Goal: Task Accomplishment & Management: Use online tool/utility

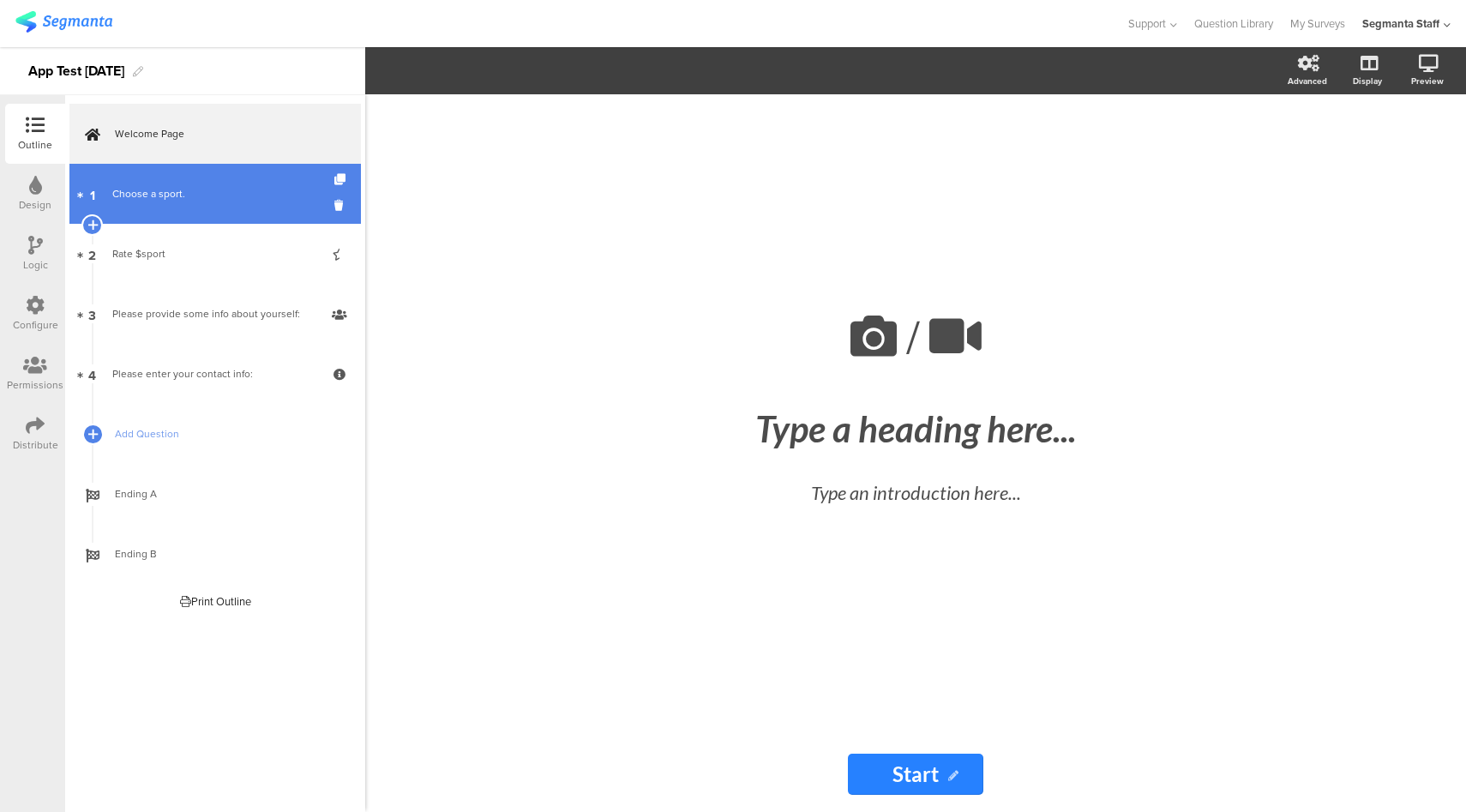
click at [162, 210] on link "1 Choose a sport." at bounding box center [215, 193] width 292 height 60
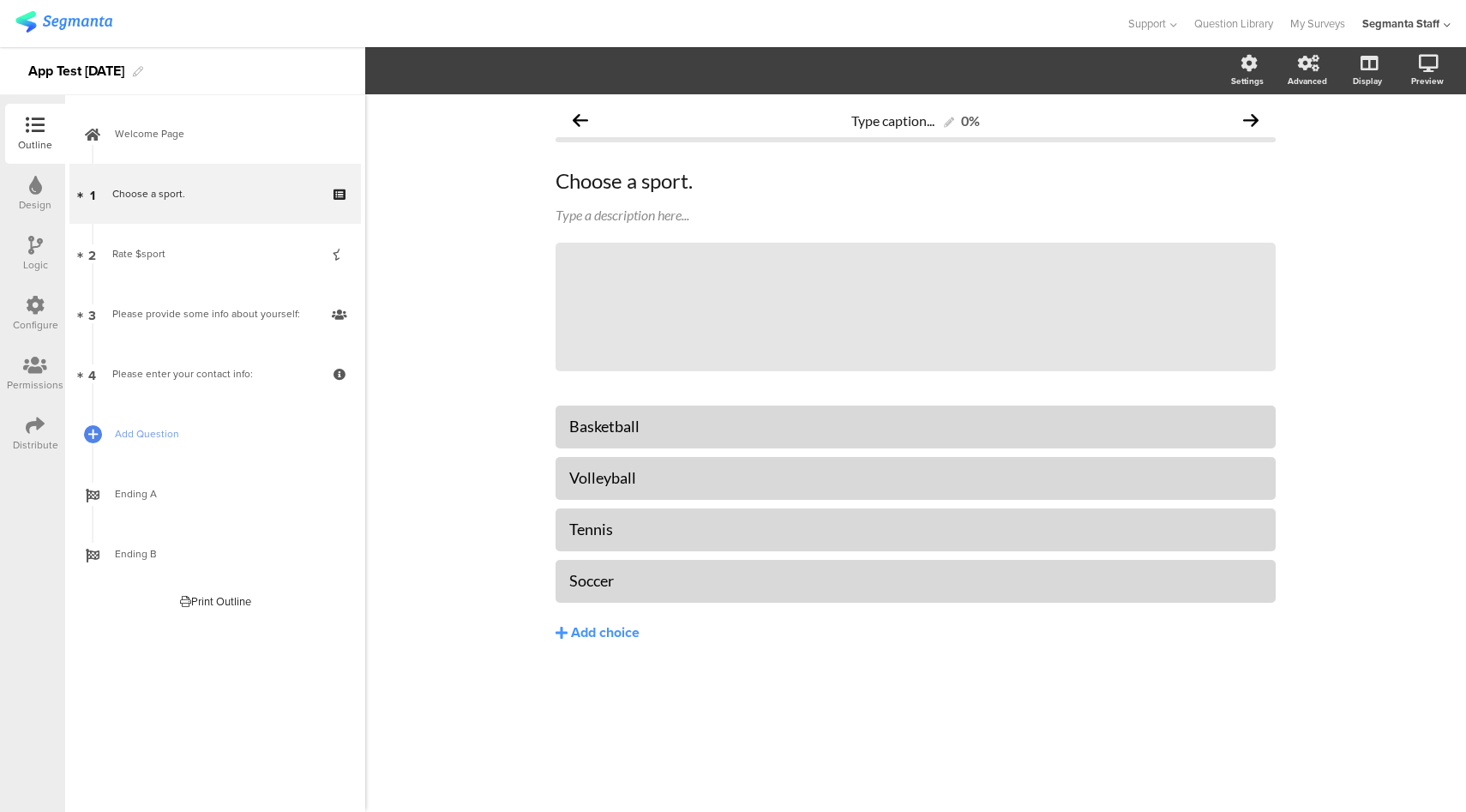
click at [37, 320] on div "Configure" at bounding box center [35, 324] width 45 height 15
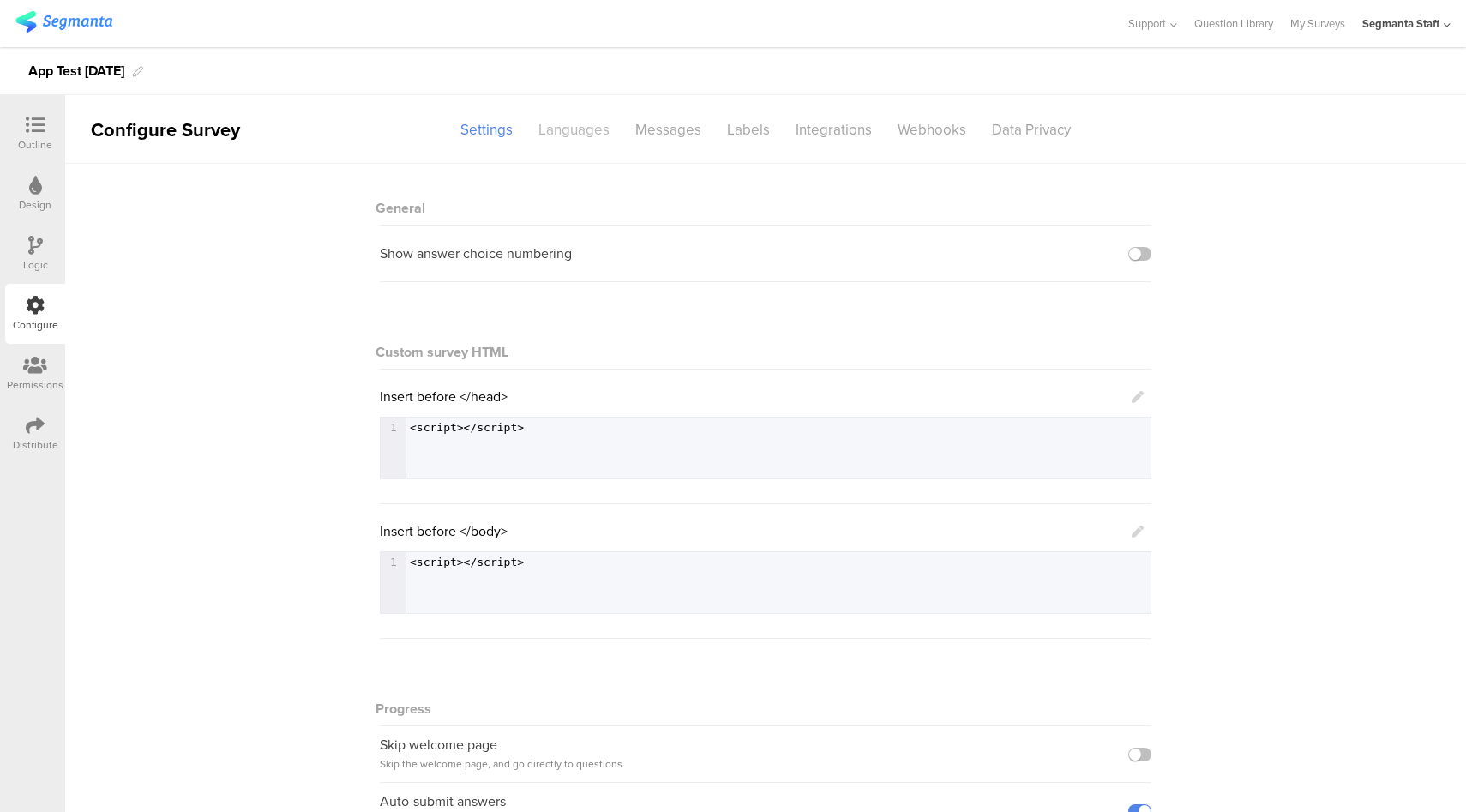
click at [569, 135] on div "Languages" at bounding box center [574, 129] width 97 height 30
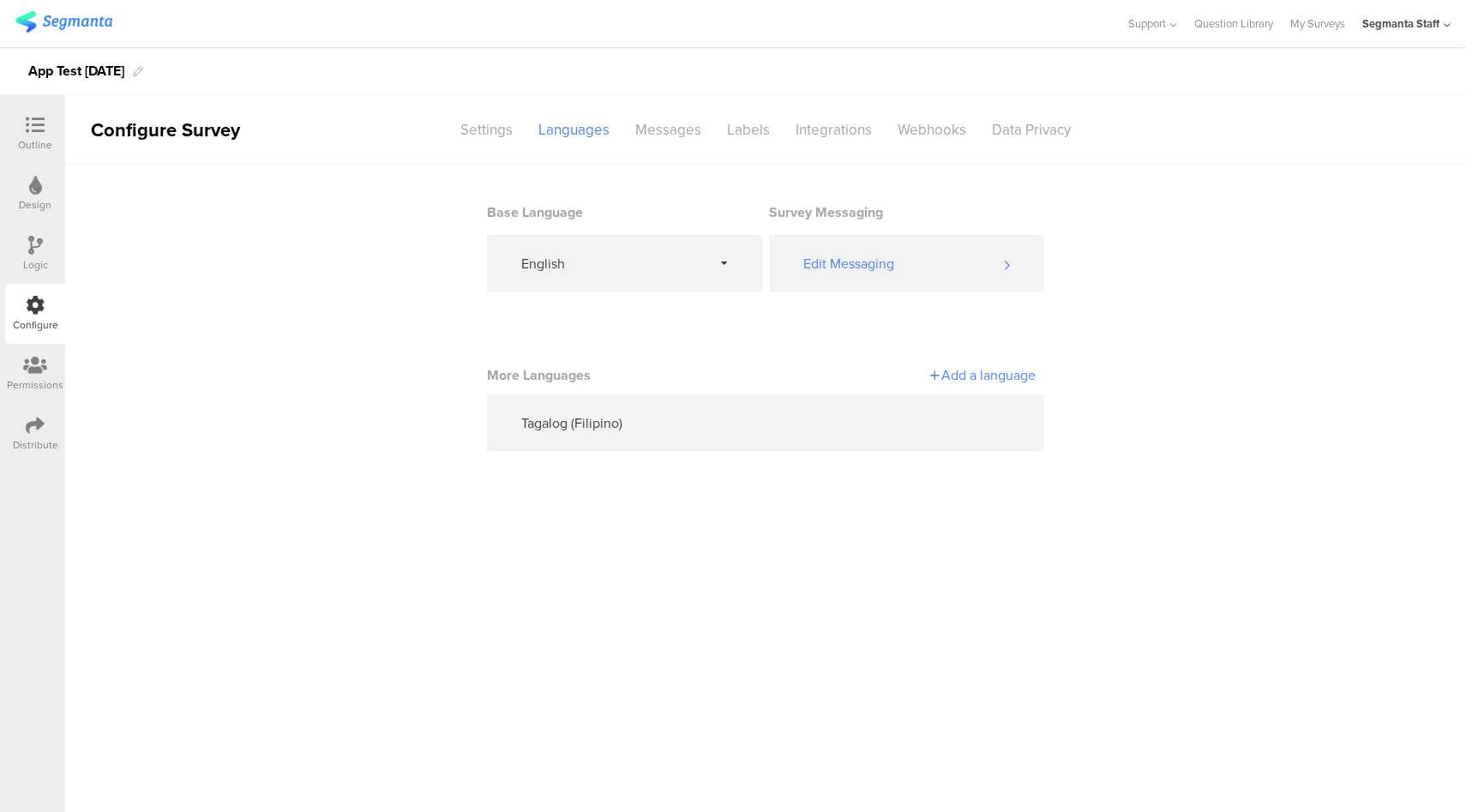
click at [56, 422] on div "Distribute" at bounding box center [35, 434] width 60 height 60
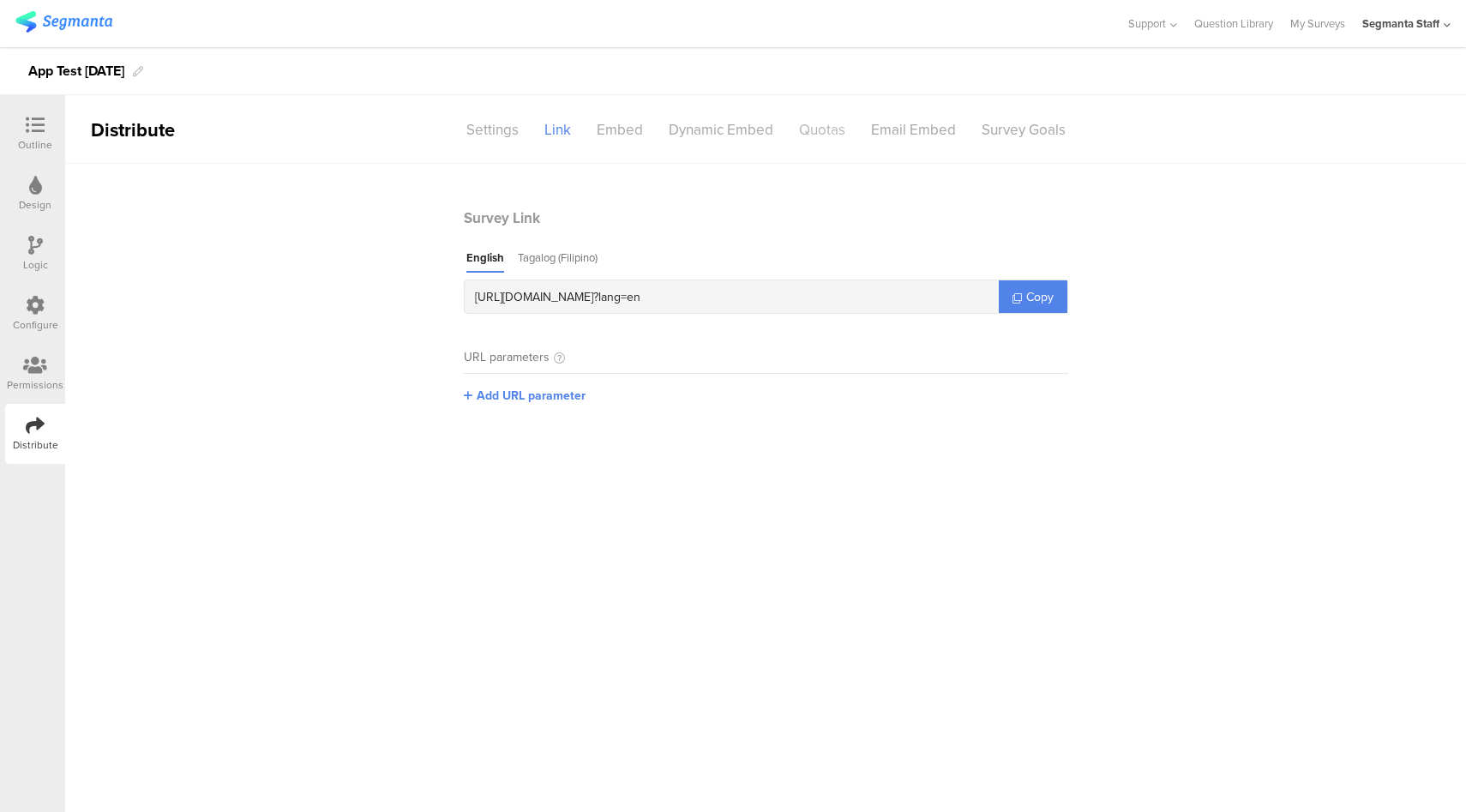
click at [831, 135] on div "Quotas" at bounding box center [822, 129] width 72 height 30
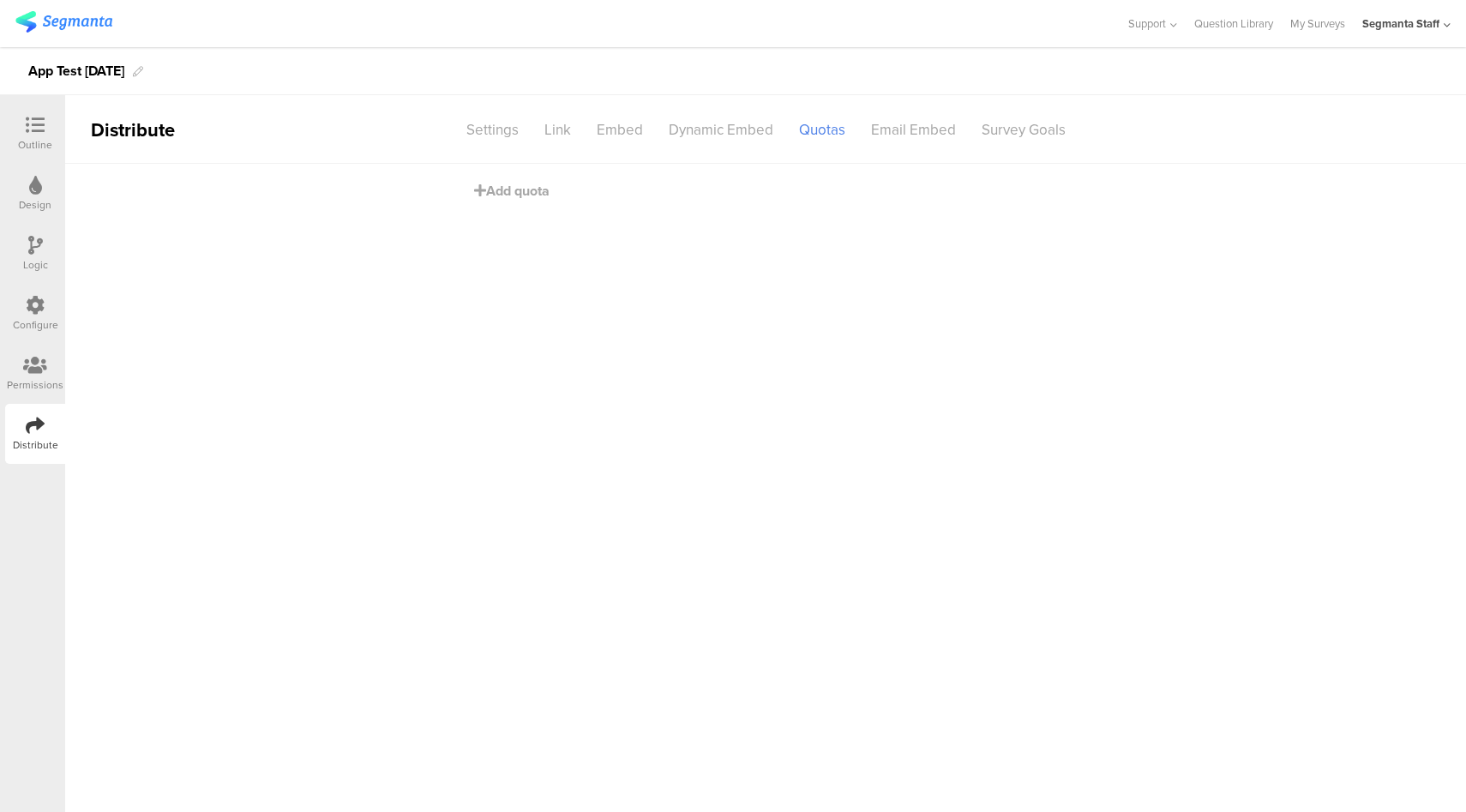
click at [20, 136] on div at bounding box center [35, 126] width 34 height 22
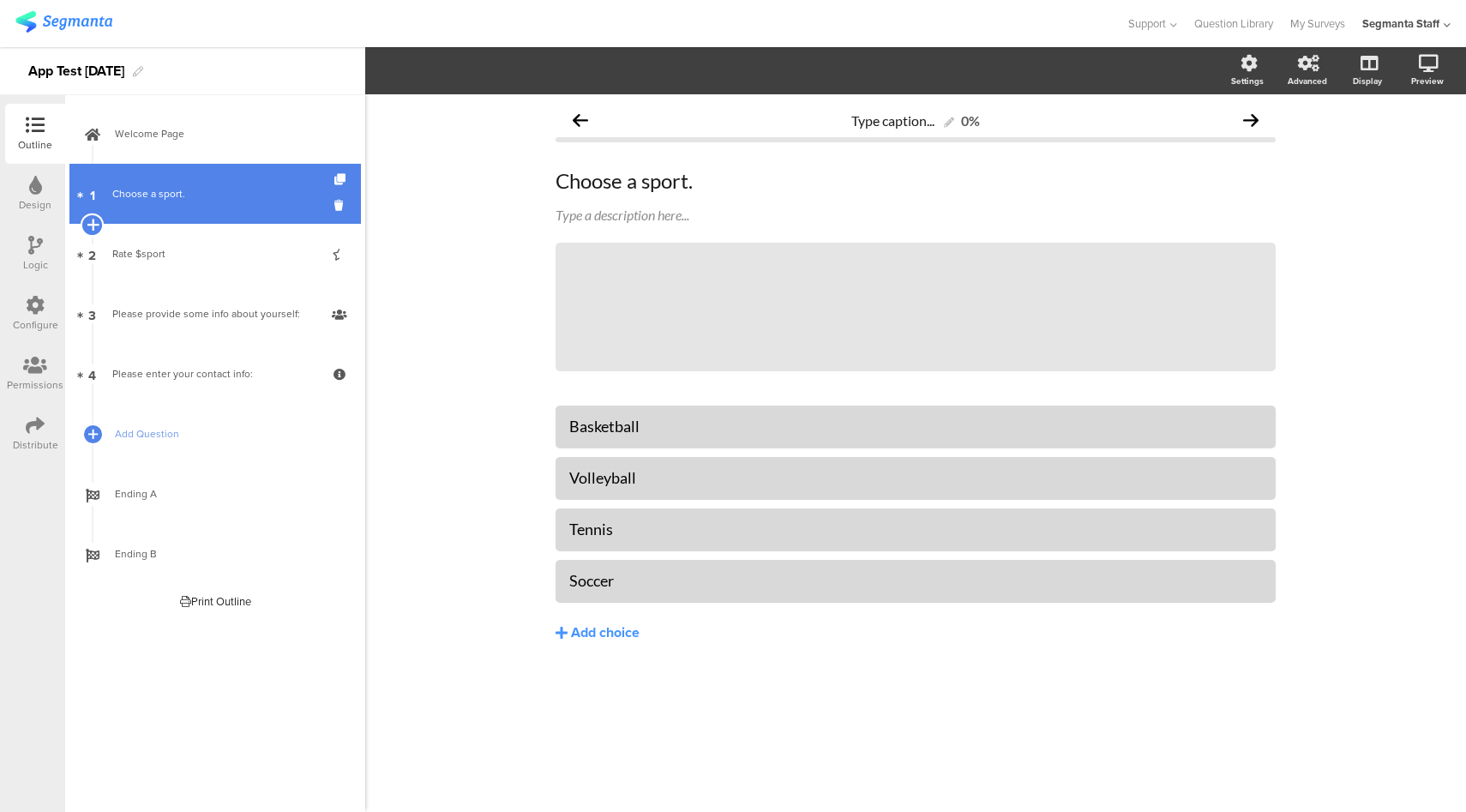
click at [92, 223] on icon at bounding box center [92, 224] width 11 height 15
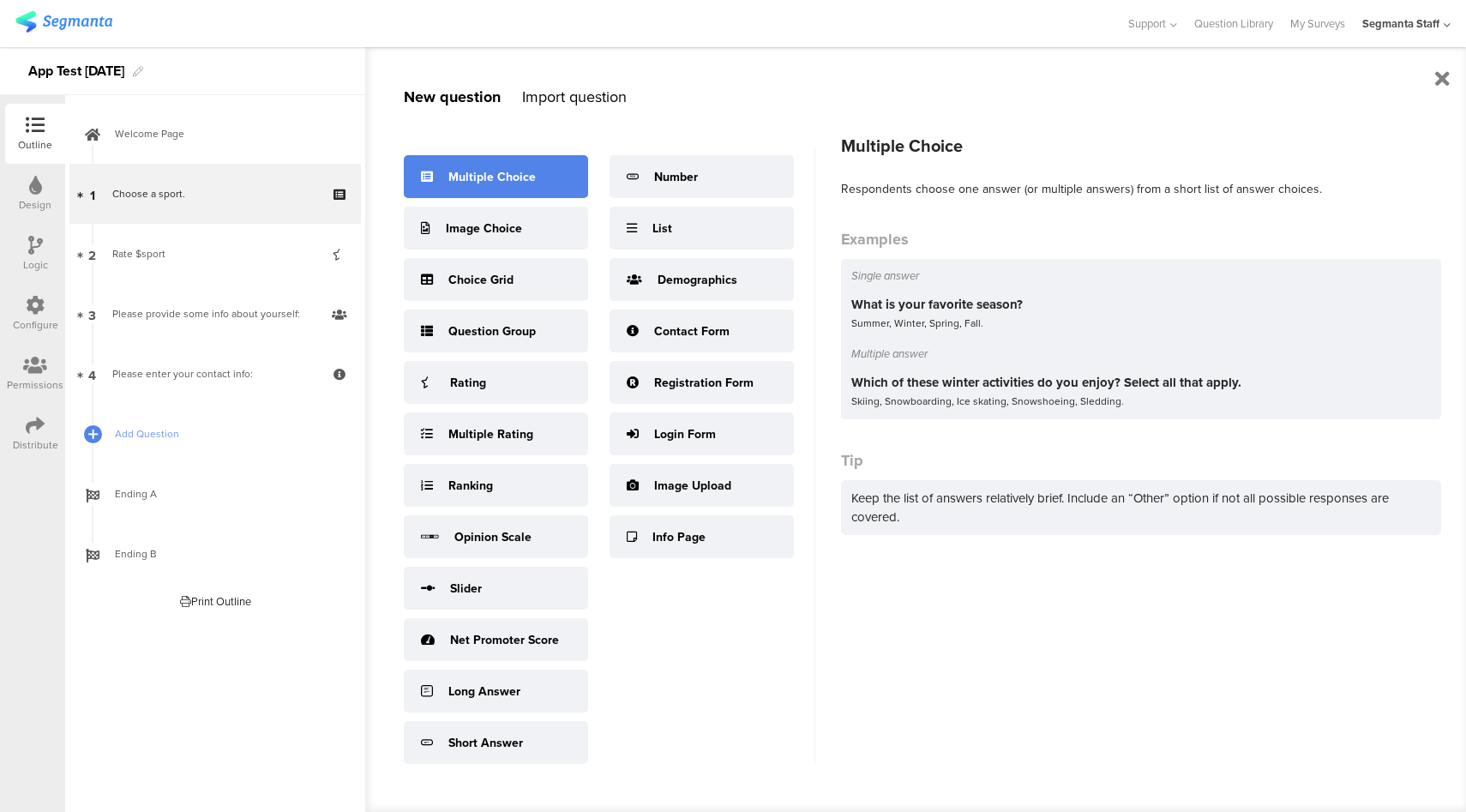
click at [475, 180] on div "Multiple Choice" at bounding box center [491, 177] width 88 height 18
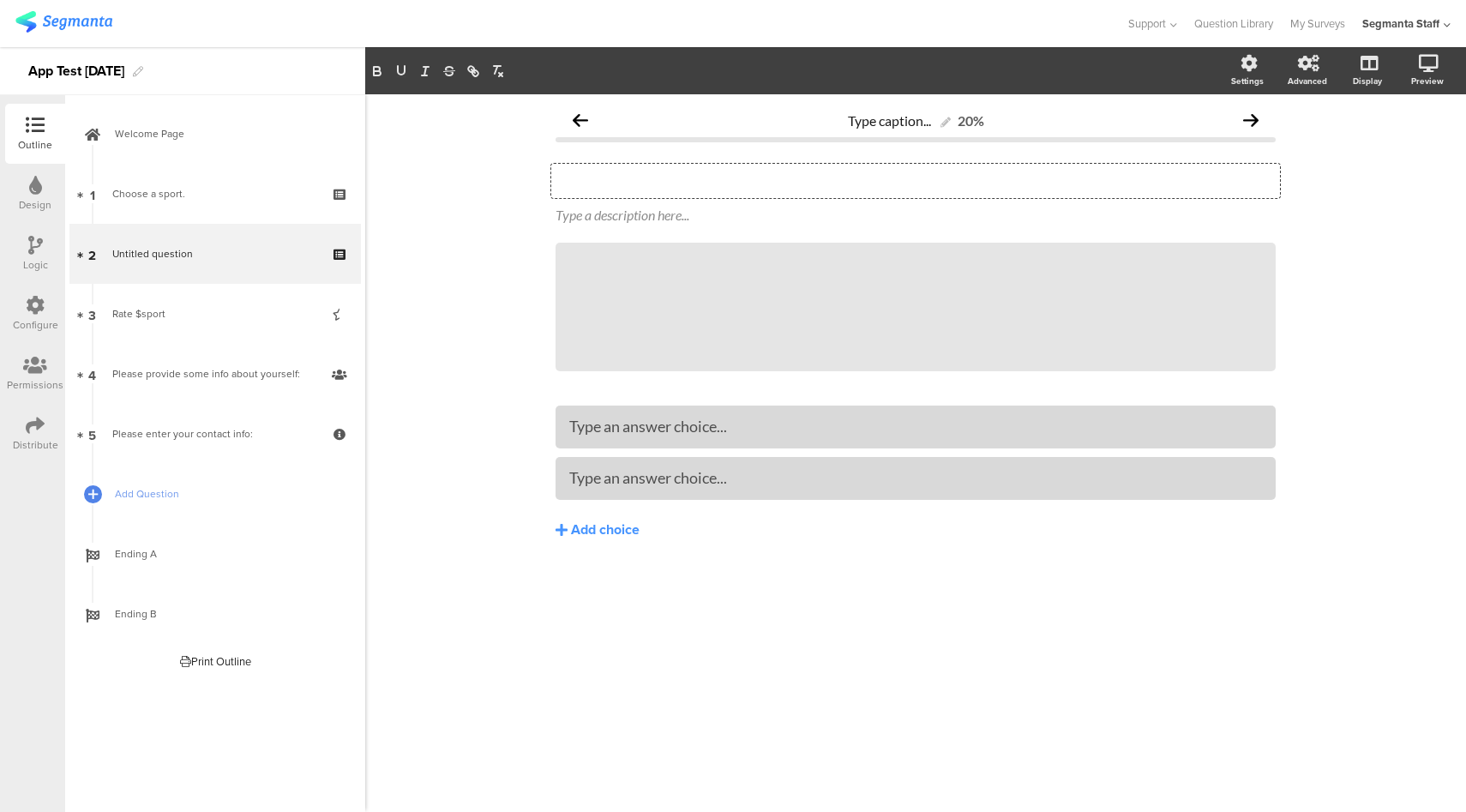
click at [688, 178] on div "Type your question here..." at bounding box center [915, 181] width 729 height 34
click at [661, 428] on div "Yello" at bounding box center [915, 426] width 693 height 20
click at [24, 422] on div "Distribute" at bounding box center [35, 434] width 60 height 60
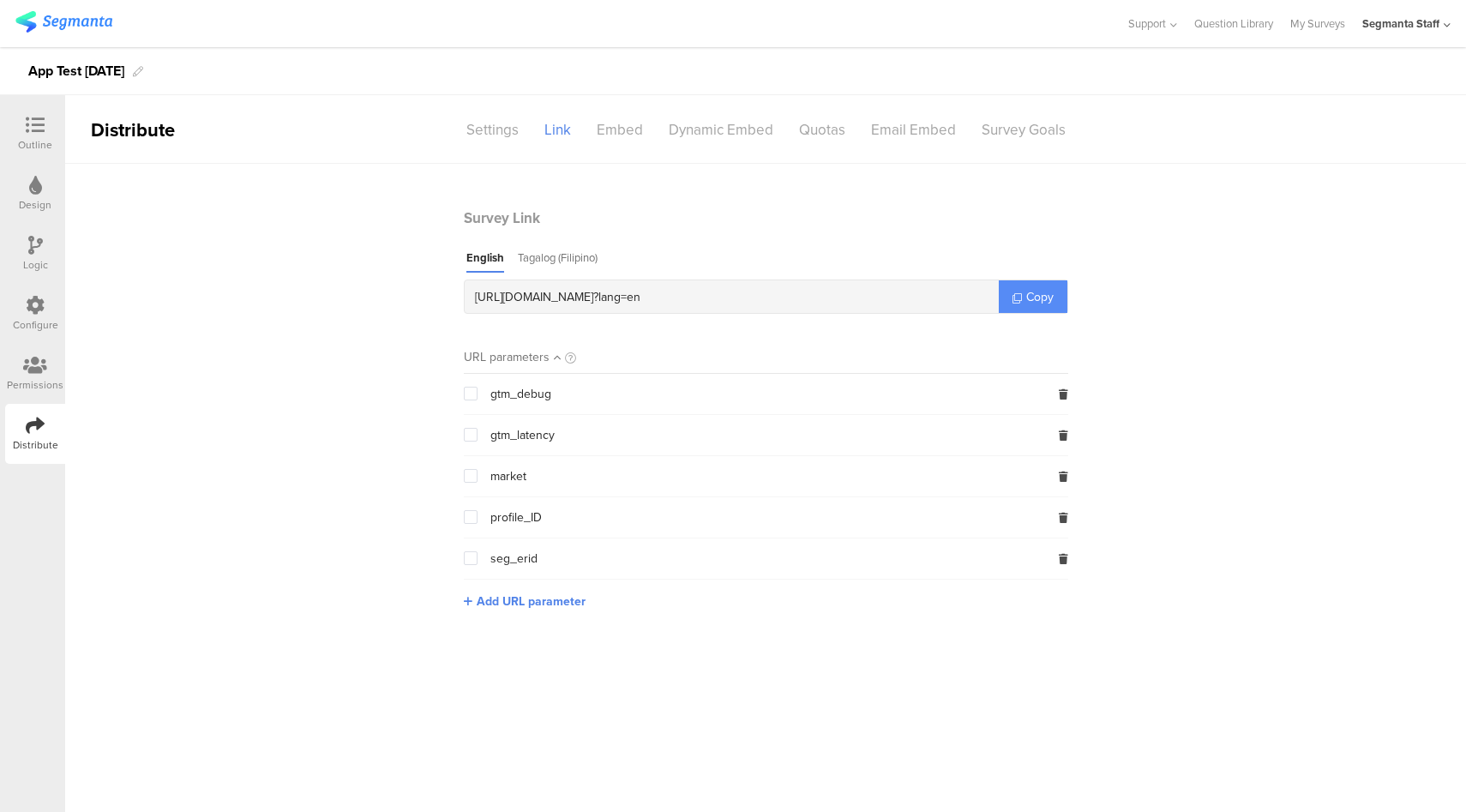
click at [1040, 292] on span "Copy" at bounding box center [1040, 297] width 27 height 18
click at [1292, 25] on link "My Surveys" at bounding box center [1318, 23] width 55 height 47
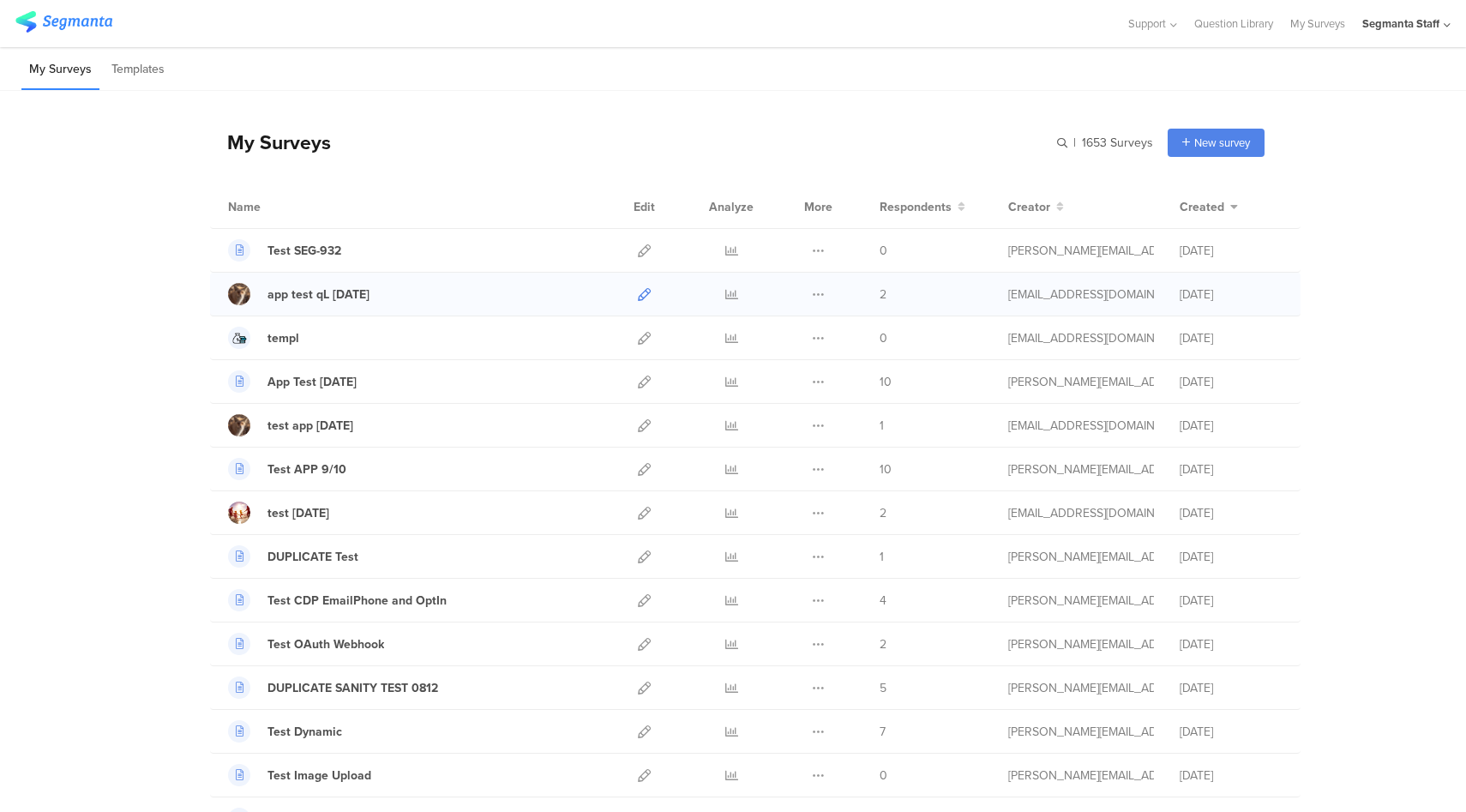
click at [639, 292] on icon at bounding box center [644, 294] width 13 height 13
click at [639, 425] on icon at bounding box center [644, 425] width 13 height 13
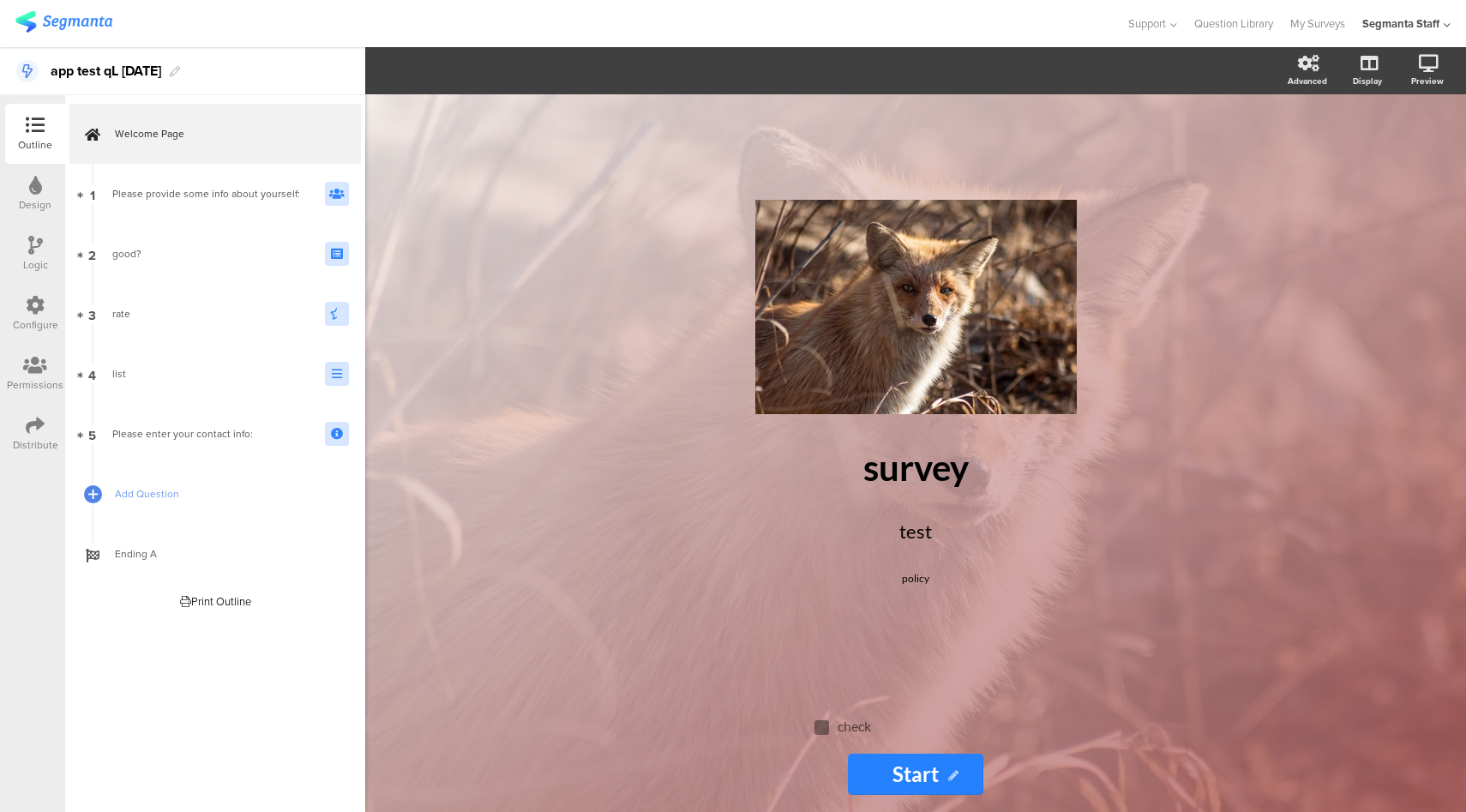
click at [42, 432] on icon at bounding box center [34, 425] width 19 height 19
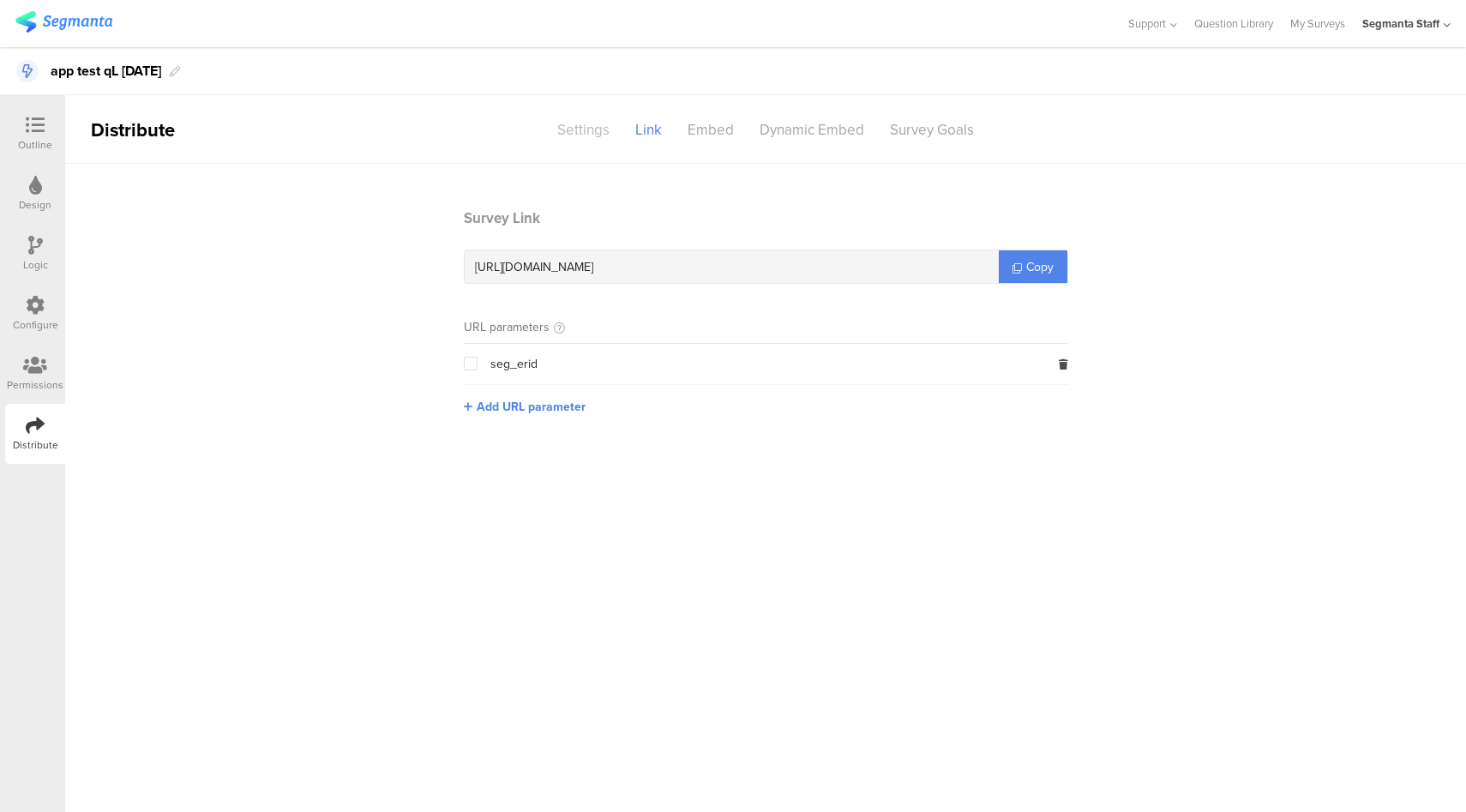
click at [573, 141] on div "Settings" at bounding box center [584, 129] width 78 height 30
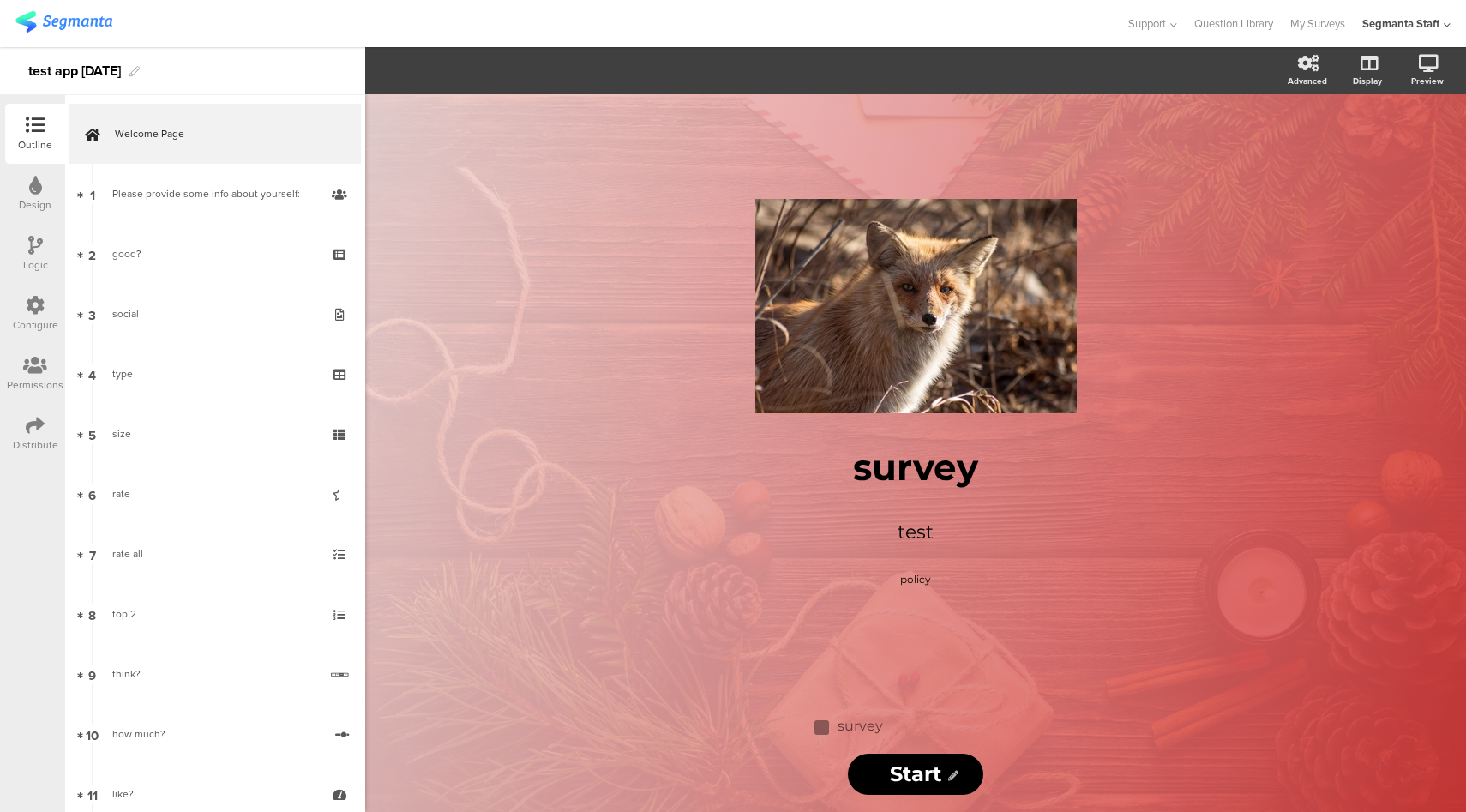
click at [29, 431] on icon at bounding box center [34, 425] width 19 height 19
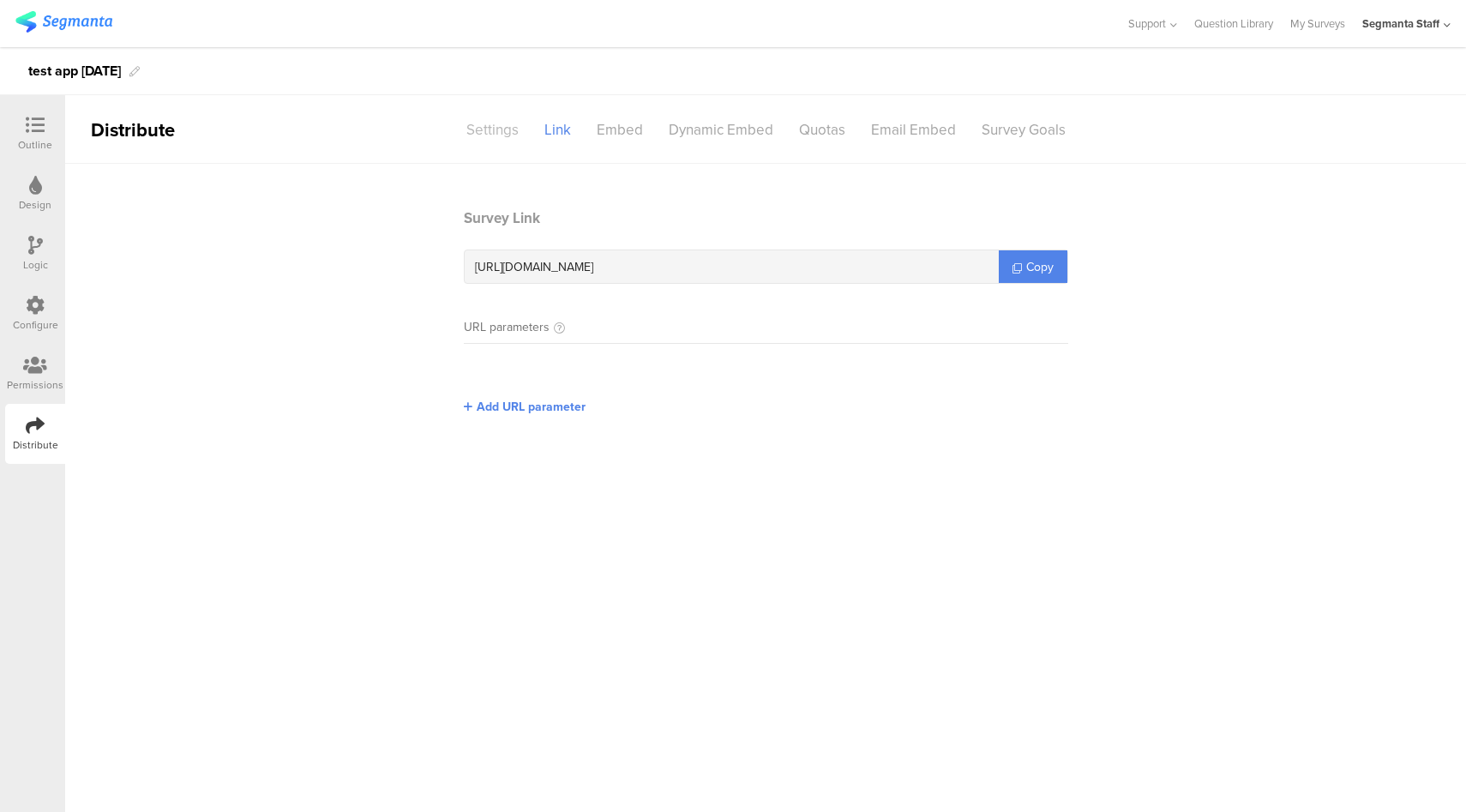
click at [488, 135] on div "Settings" at bounding box center [492, 129] width 78 height 30
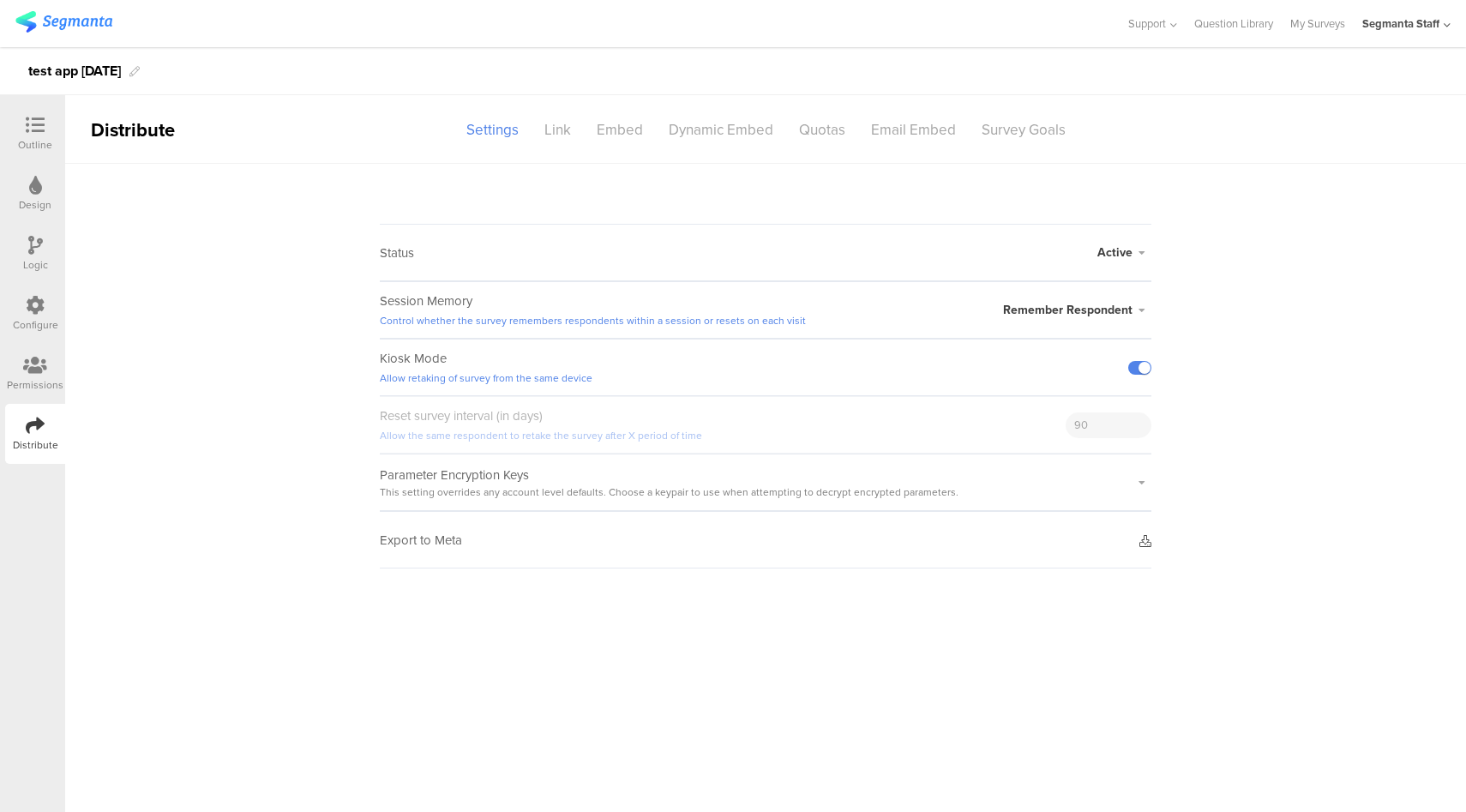
click at [1148, 540] on icon at bounding box center [1145, 540] width 12 height 12
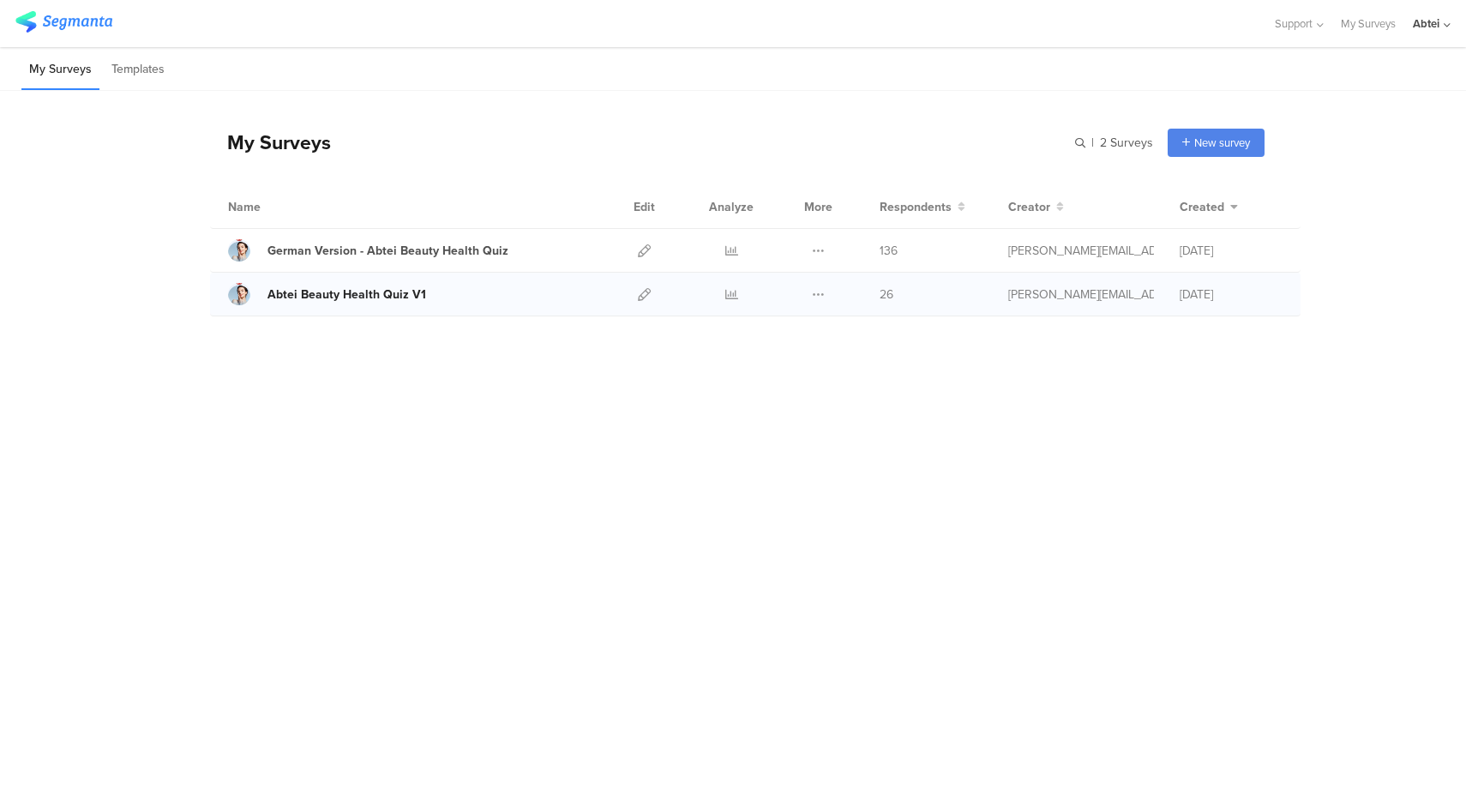
click at [379, 296] on div "Abtei Beauty Health Quiz V1" at bounding box center [347, 294] width 159 height 18
